Goal: Task Accomplishment & Management: Manage account settings

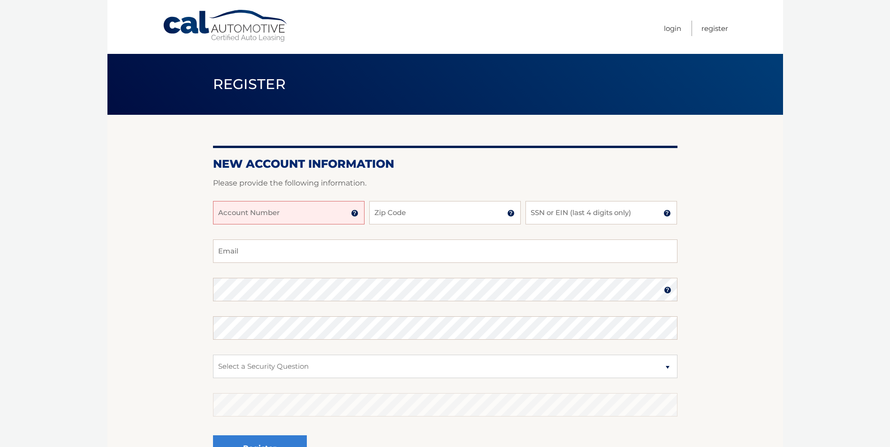
click at [245, 220] on input "Account Number" at bounding box center [288, 212] width 151 height 23
type input "44456022620"
click at [400, 209] on input "Zip Code" at bounding box center [444, 212] width 151 height 23
type input "11209"
click at [566, 217] on input "SSN or EIN (last 4 digits only)" at bounding box center [600, 212] width 151 height 23
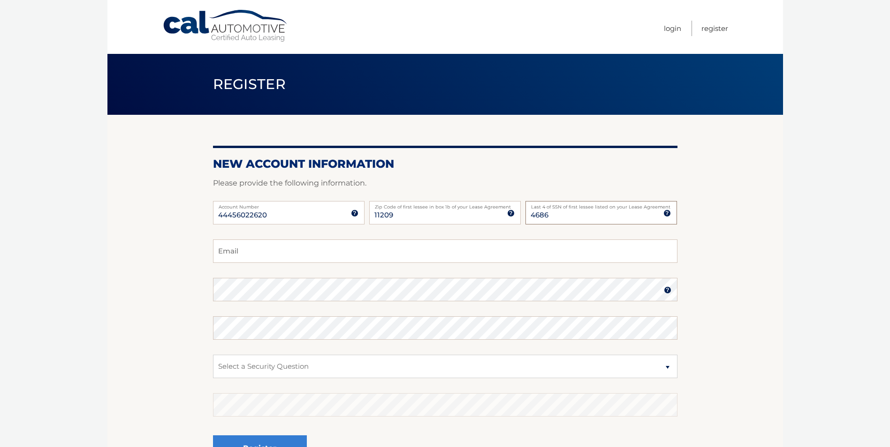
type input "4686"
click at [270, 253] on input "Email" at bounding box center [445, 251] width 464 height 23
type input "naj@necagency.com"
click at [306, 364] on select "Select a Security Question What was the name of your elementary school? What is…" at bounding box center [445, 366] width 464 height 23
select select "2"
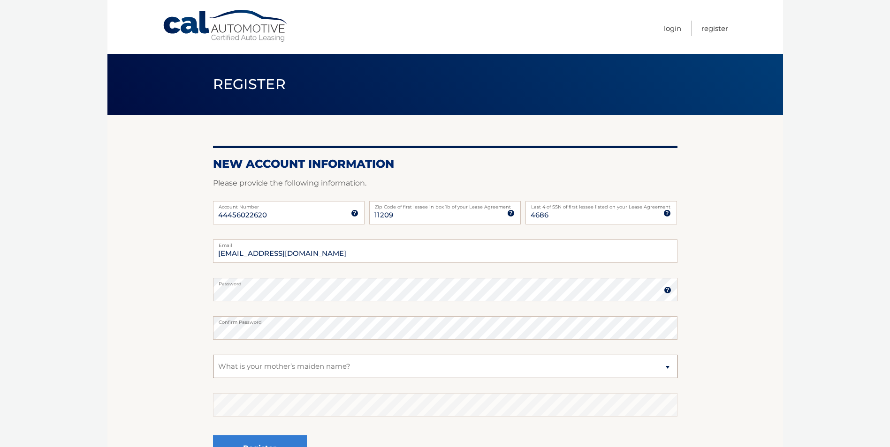
click at [213, 355] on select "Select a Security Question What was the name of your elementary school? What is…" at bounding box center [445, 366] width 464 height 23
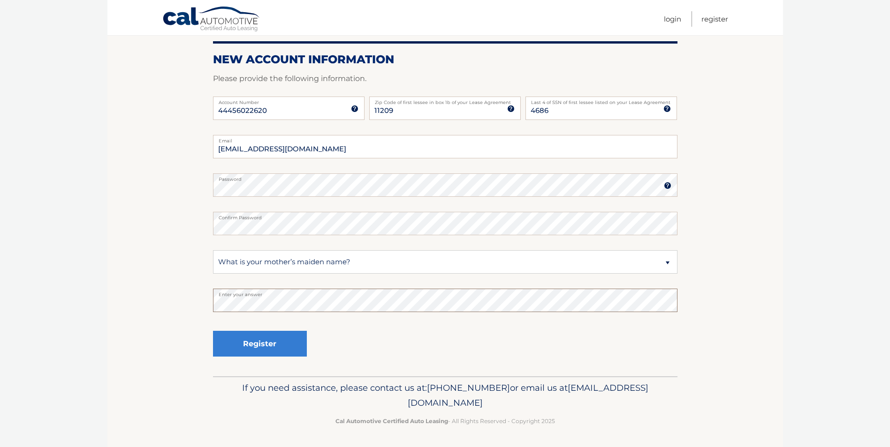
scroll to position [105, 0]
click at [260, 346] on button "Register" at bounding box center [260, 344] width 94 height 26
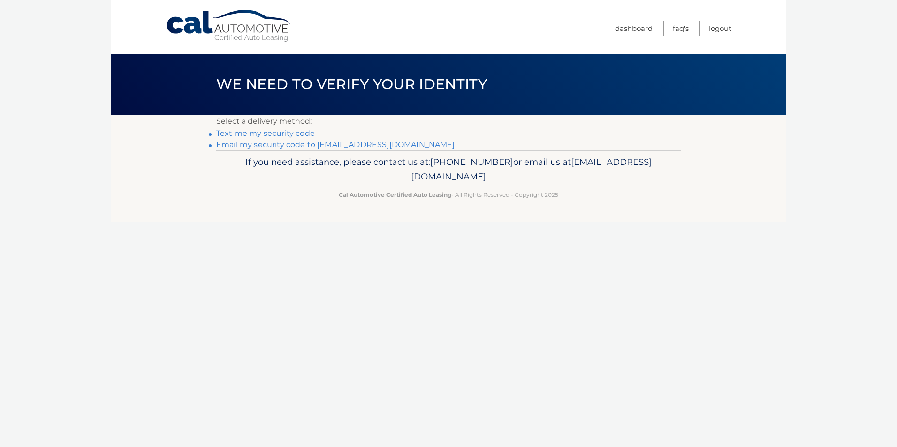
click at [260, 134] on link "Text me my security code" at bounding box center [265, 133] width 98 height 9
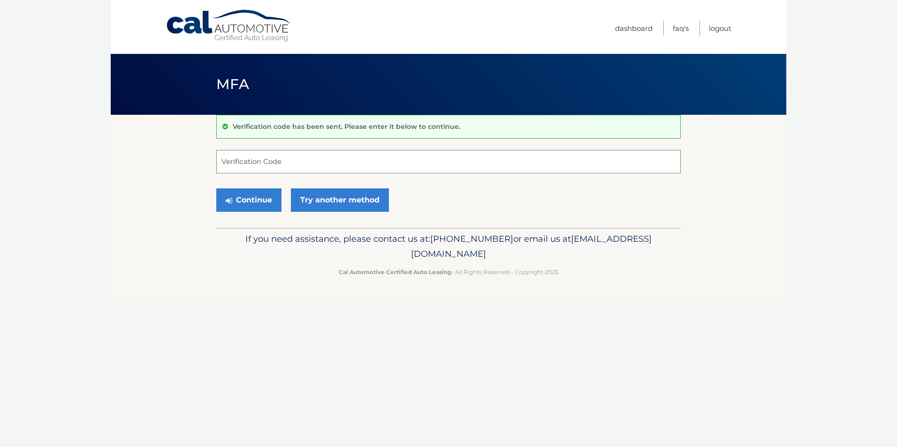
click at [248, 163] on input "Verification Code" at bounding box center [448, 161] width 464 height 23
type input "968353"
click at [216, 189] on button "Continue" at bounding box center [248, 200] width 65 height 23
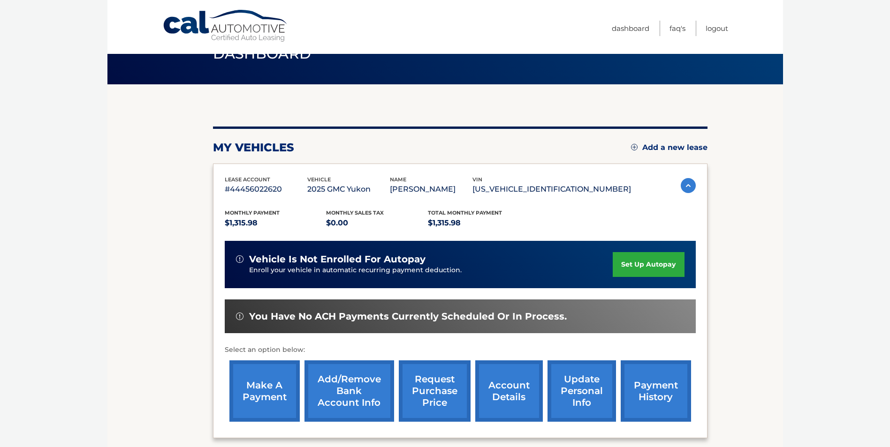
scroll to position [47, 0]
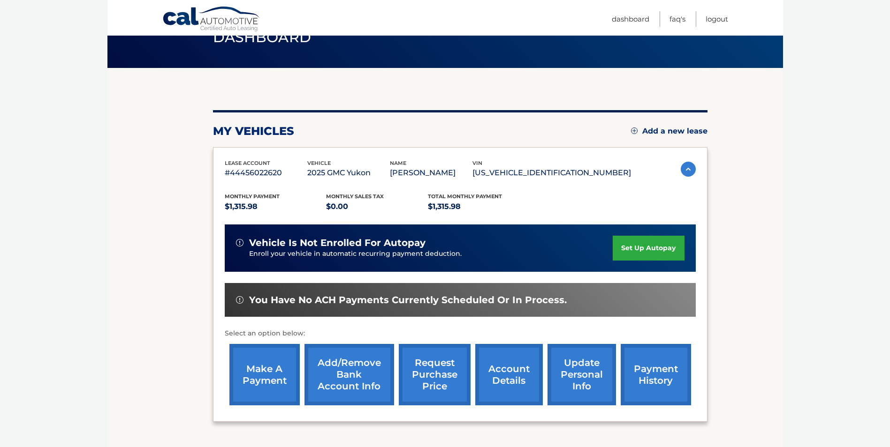
click at [642, 249] on link "set up autopay" at bounding box center [648, 248] width 71 height 25
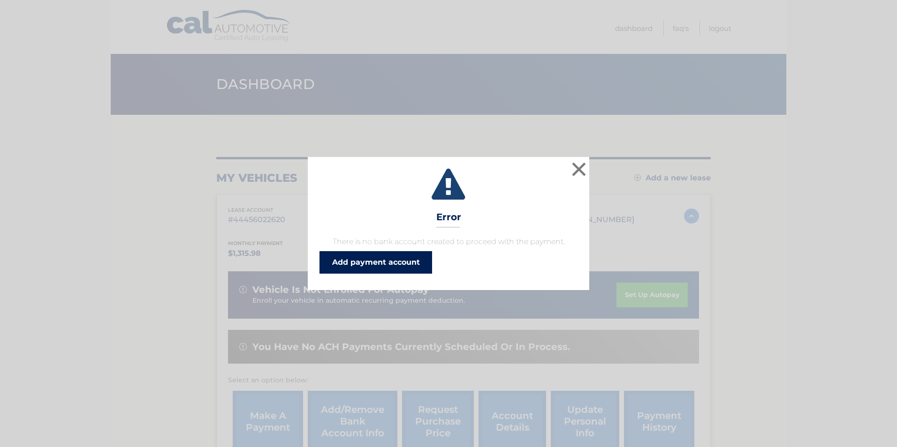
click at [359, 262] on link "Add payment account" at bounding box center [375, 262] width 113 height 23
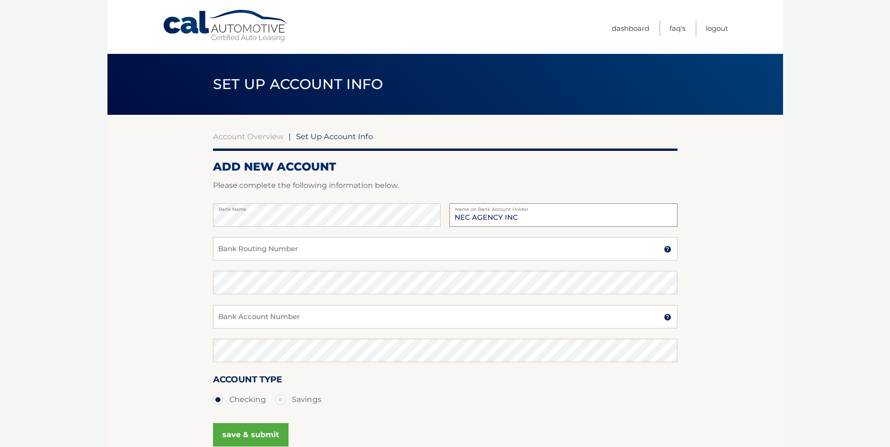
type input "NEC AGENCY INC"
click at [275, 248] on input "Bank Routing Number" at bounding box center [445, 248] width 464 height 23
type input "026013673"
click at [325, 310] on input "Bank Account Number" at bounding box center [445, 316] width 464 height 23
type input "4325430041"
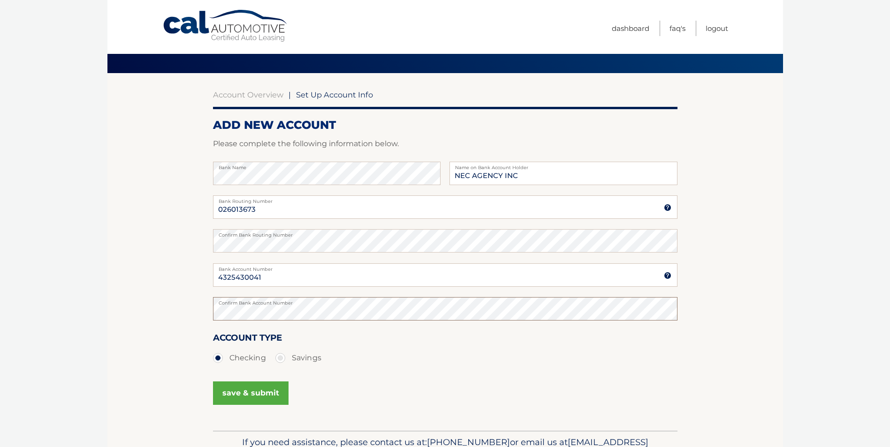
scroll to position [97, 0]
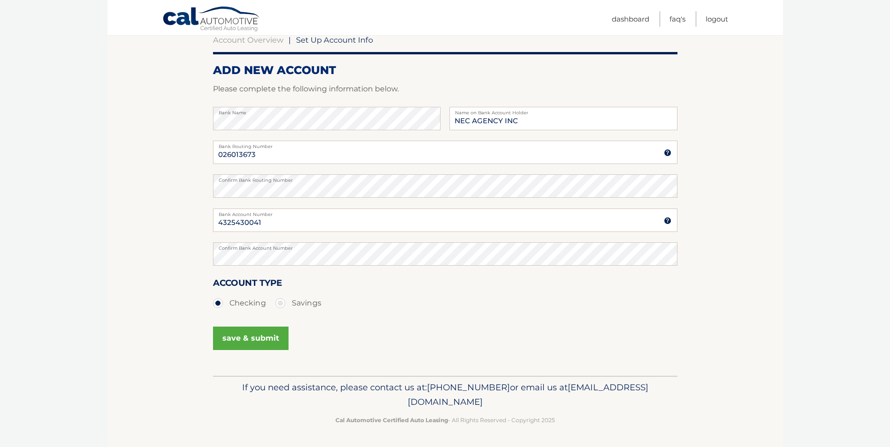
click at [253, 334] on button "save & submit" at bounding box center [251, 338] width 76 height 23
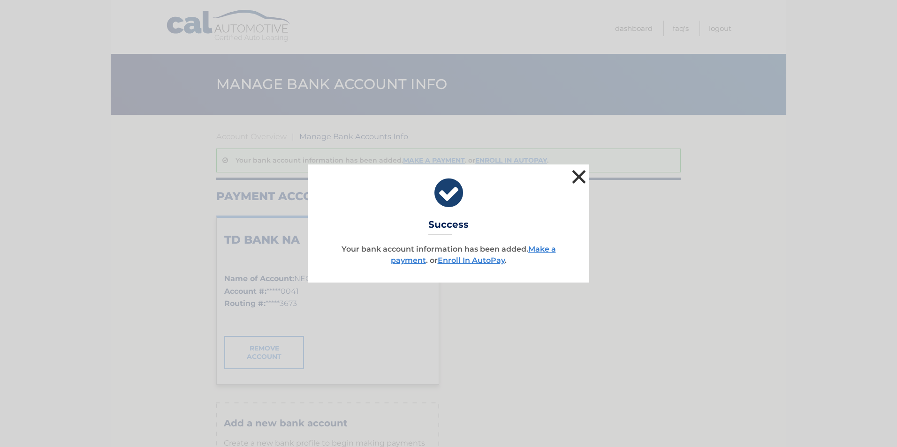
click at [582, 172] on button "×" at bounding box center [578, 176] width 19 height 19
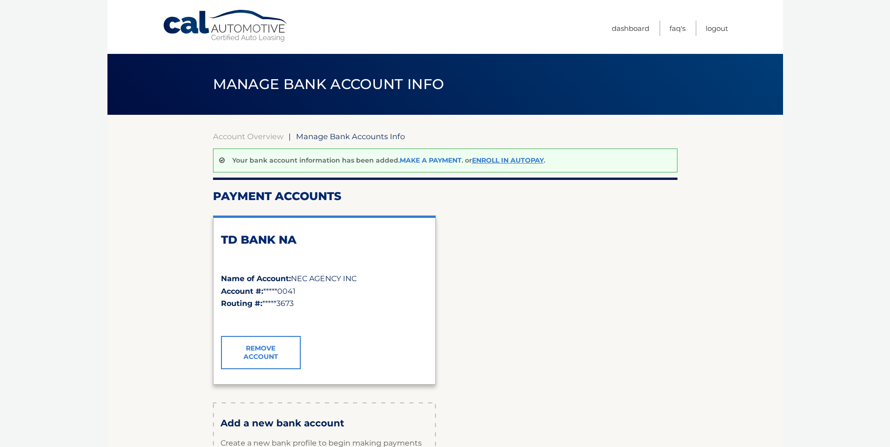
click at [436, 162] on link "Make a payment" at bounding box center [431, 160] width 62 height 8
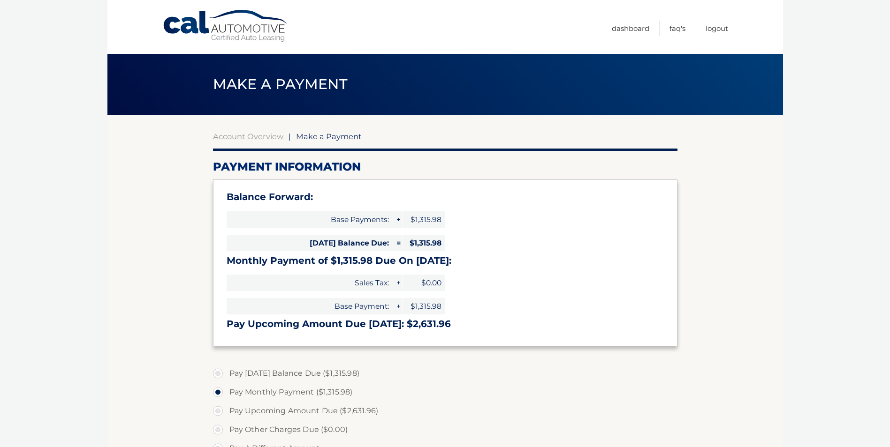
select select "YjNiYzdhZjAtZTYyMy00OTNiLWJhYWYtMDc2MGRmMWQ0NGE3"
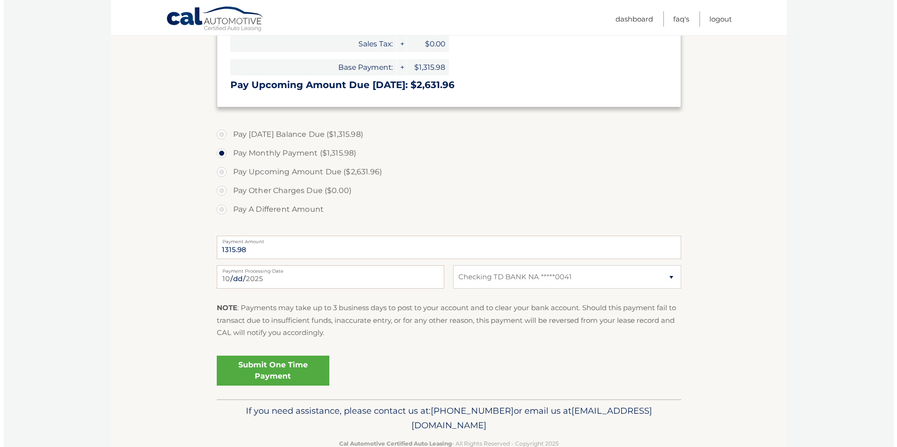
scroll to position [263, 0]
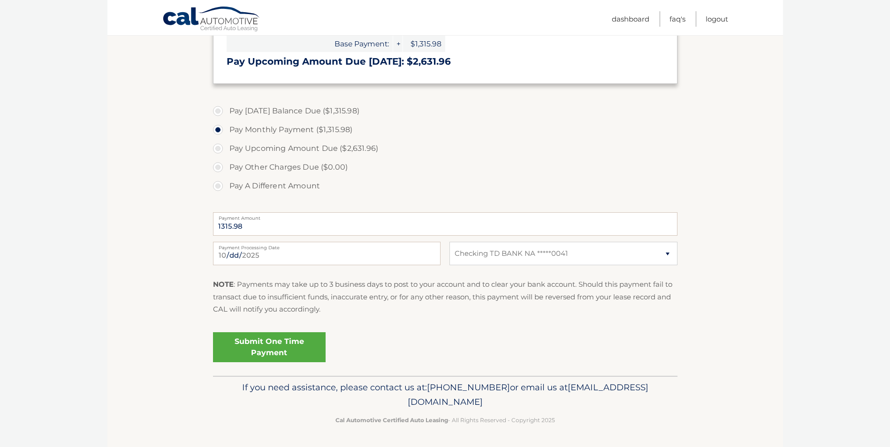
click at [262, 342] on link "Submit One Time Payment" at bounding box center [269, 348] width 113 height 30
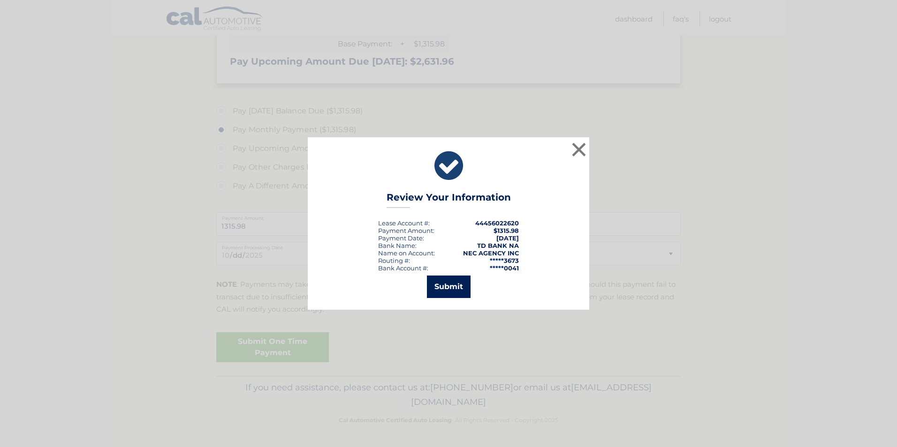
click at [449, 286] on button "Submit" at bounding box center [449, 287] width 44 height 23
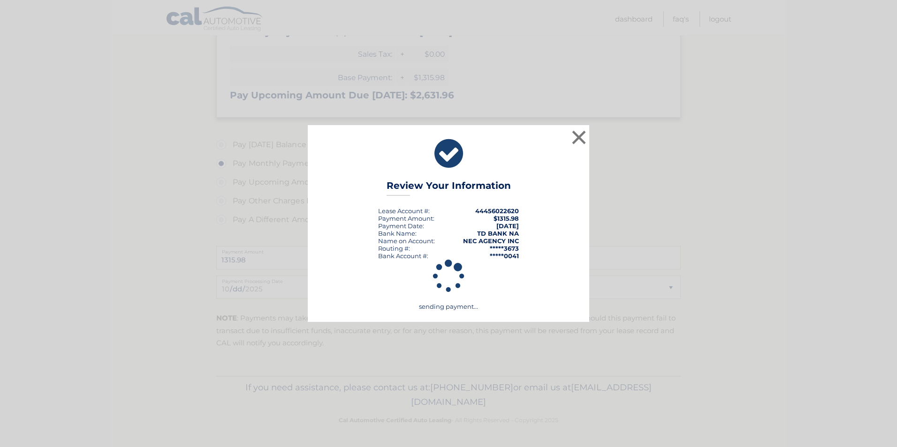
scroll to position [229, 0]
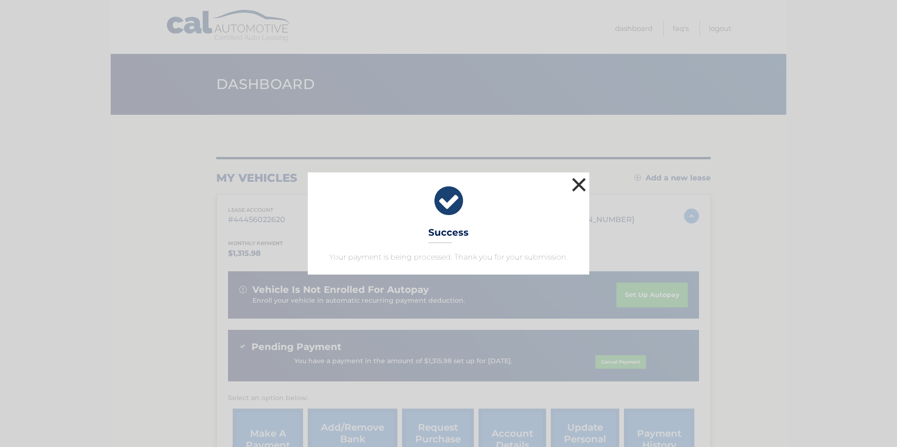
click at [582, 179] on button "×" at bounding box center [578, 184] width 19 height 19
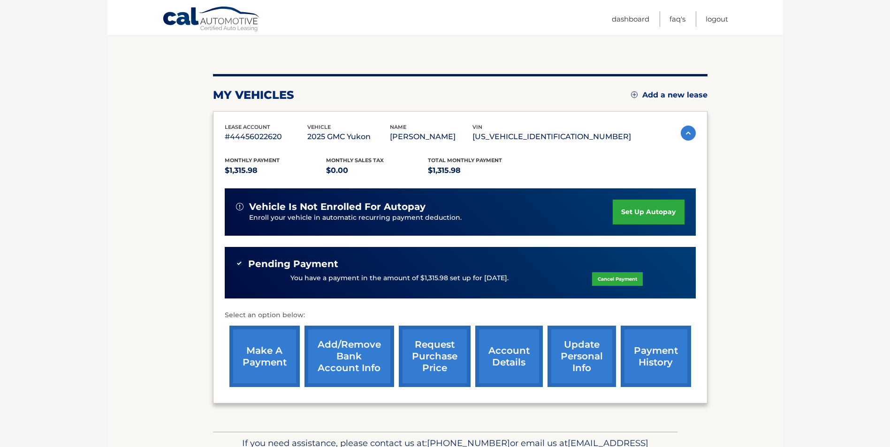
scroll to position [94, 0]
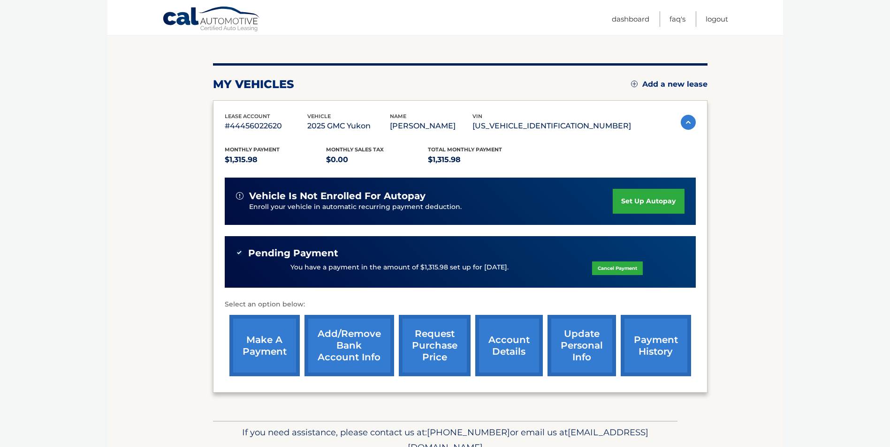
click at [637, 196] on link "set up autopay" at bounding box center [648, 201] width 71 height 25
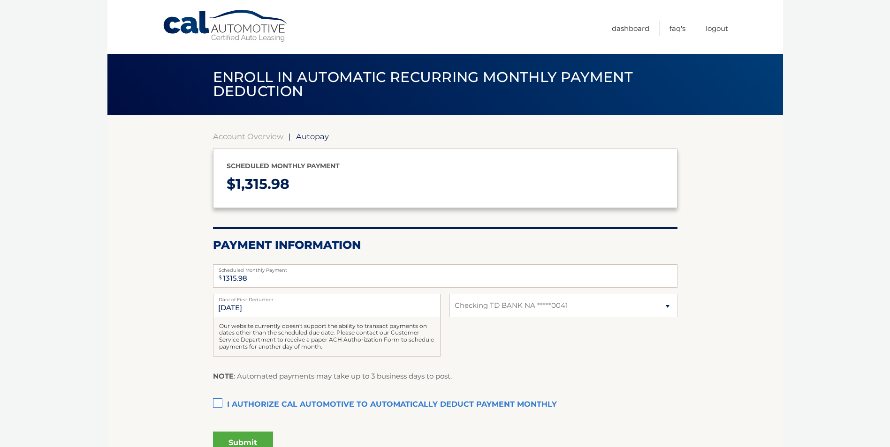
select select "YjNiYzdhZjAtZTYyMy00OTNiLWJhYWYtMDc2MGRmMWQ0NGE3"
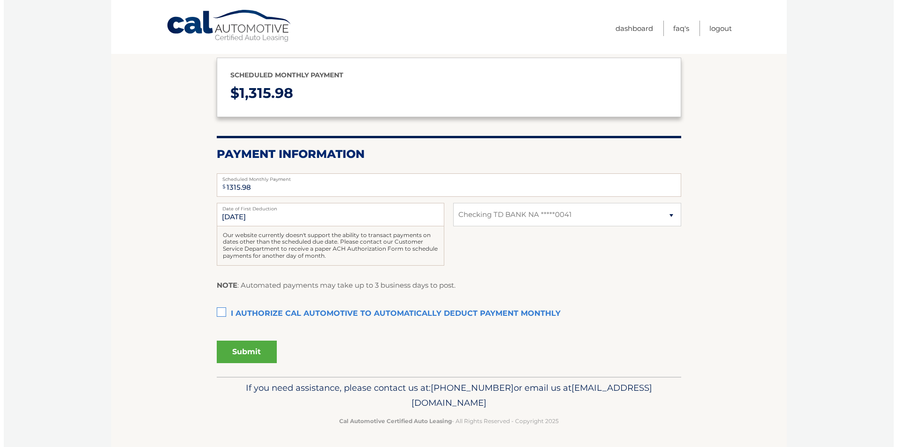
scroll to position [91, 0]
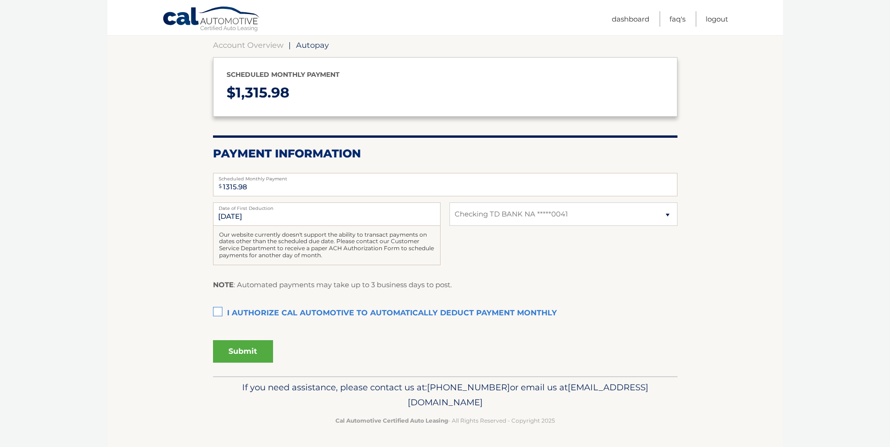
click at [216, 312] on label "I authorize cal automotive to automatically deduct payment monthly This checkbo…" at bounding box center [445, 313] width 464 height 19
click at [0, 0] on input "I authorize cal automotive to automatically deduct payment monthly This checkbo…" at bounding box center [0, 0] width 0 height 0
click at [241, 350] on button "Submit" at bounding box center [243, 352] width 60 height 23
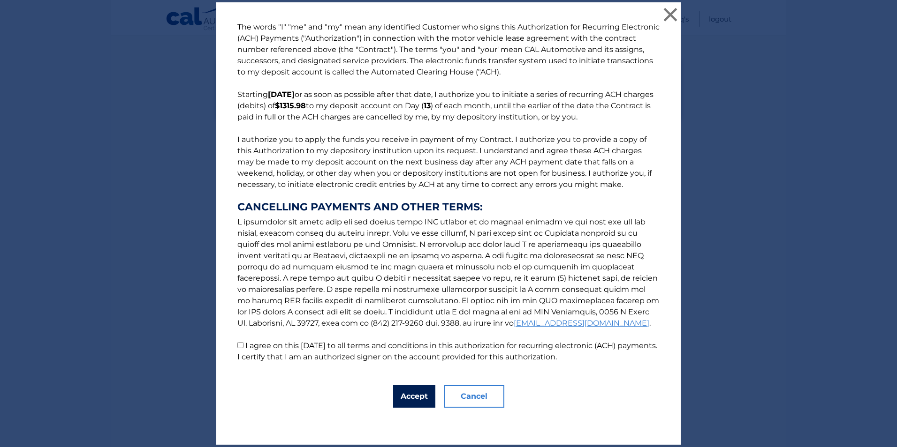
click at [414, 392] on button "Accept" at bounding box center [414, 397] width 42 height 23
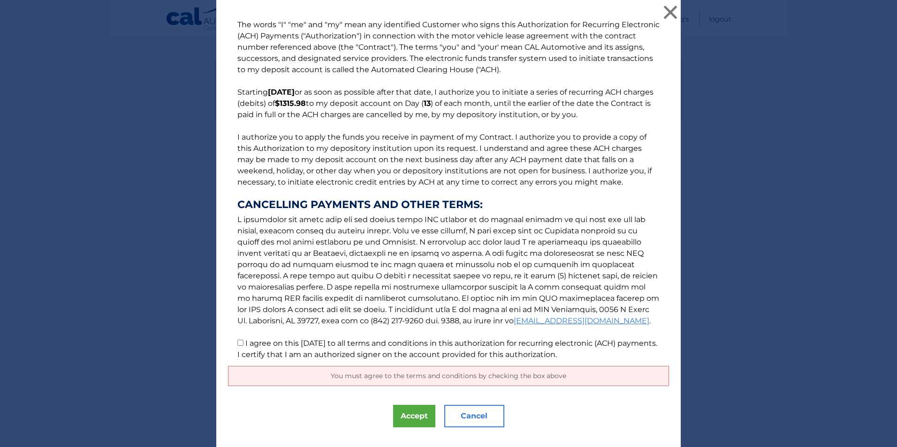
click at [237, 344] on input "I agree on this 10/14/2025 to all terms and conditions in this authorization fo…" at bounding box center [240, 343] width 6 height 6
checkbox input "true"
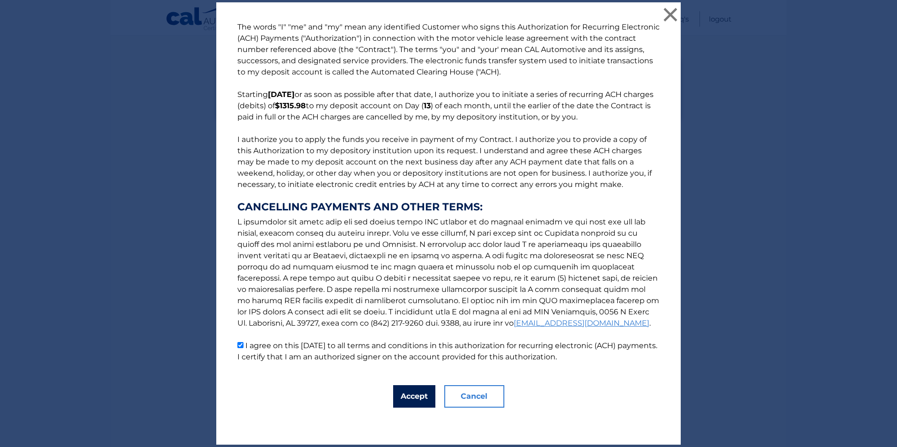
click at [408, 397] on button "Accept" at bounding box center [414, 397] width 42 height 23
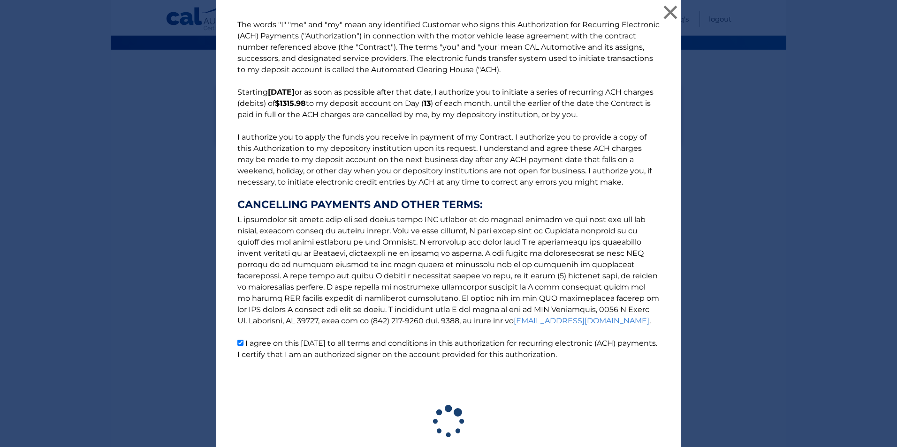
scroll to position [65, 0]
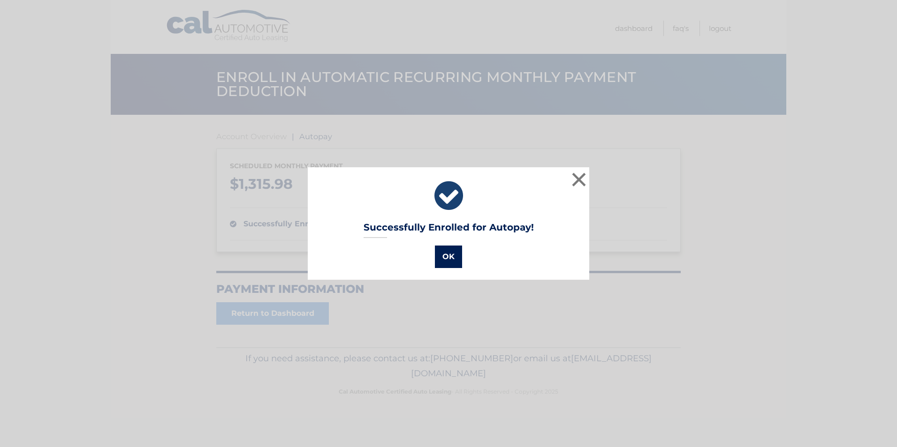
click at [443, 260] on button "OK" at bounding box center [448, 257] width 27 height 23
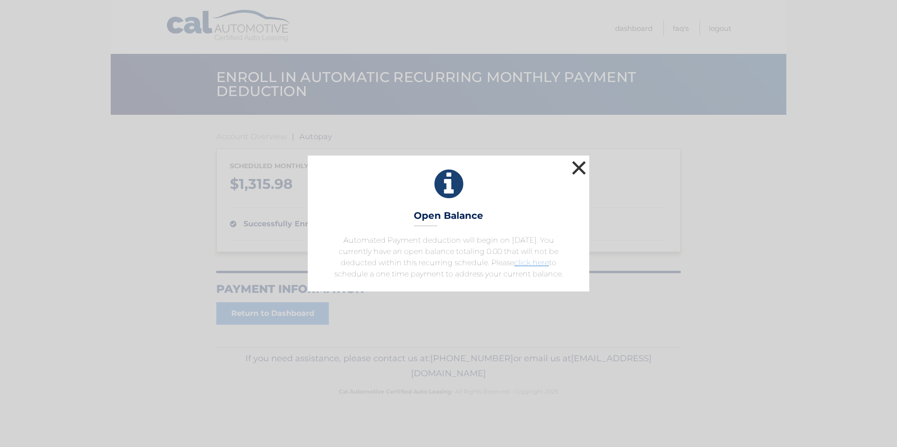
click at [575, 167] on button "×" at bounding box center [578, 168] width 19 height 19
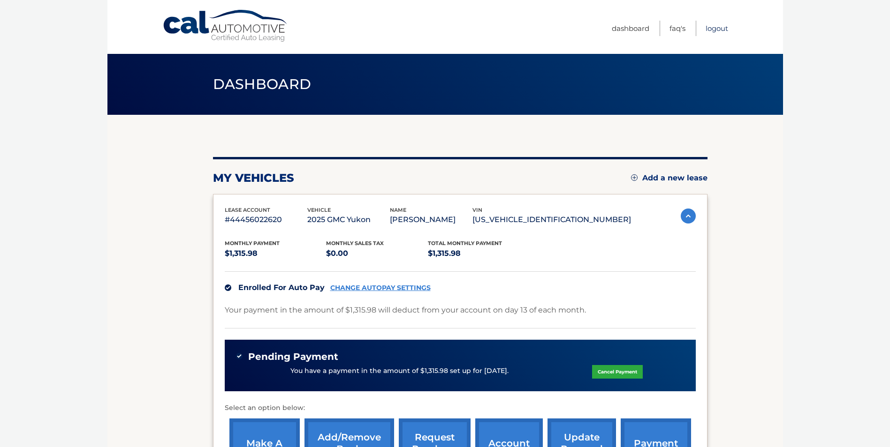
click at [713, 28] on link "Logout" at bounding box center [716, 28] width 23 height 15
